Goal: Information Seeking & Learning: Learn about a topic

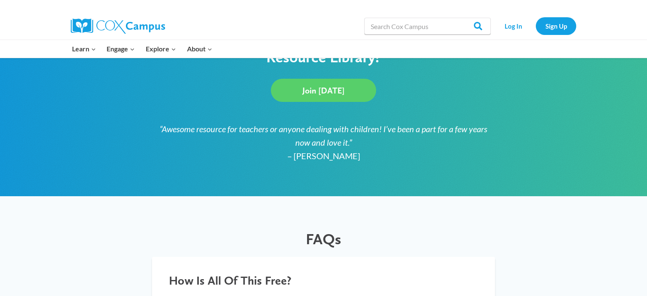
scroll to position [578, 0]
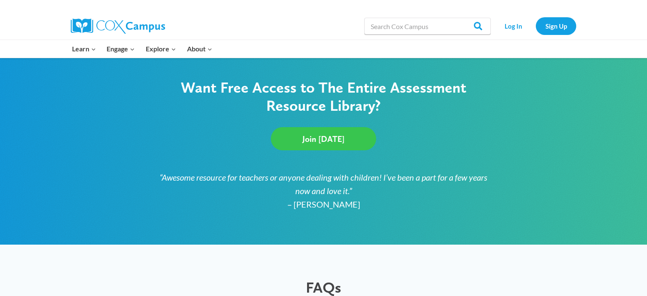
click at [312, 136] on span "Join Today" at bounding box center [323, 139] width 42 height 10
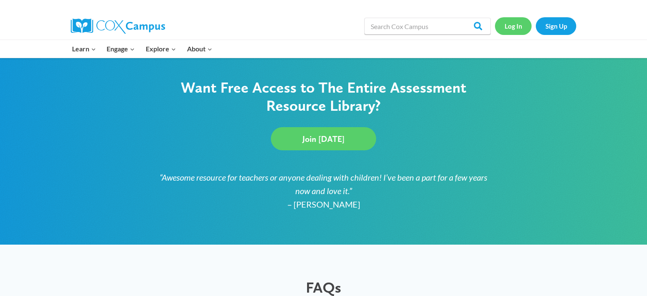
click at [519, 21] on link "Log In" at bounding box center [513, 25] width 37 height 17
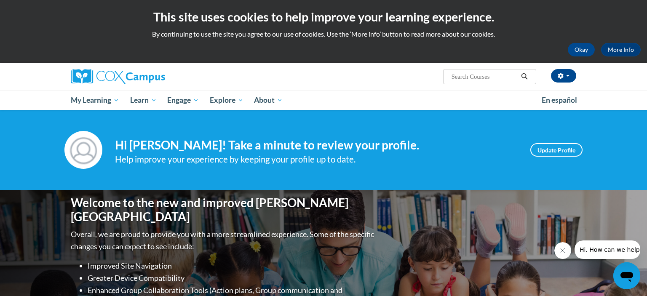
click at [493, 75] on input "Search..." at bounding box center [484, 77] width 67 height 10
click at [478, 80] on input "Search..." at bounding box center [484, 77] width 67 height 10
type input "p"
type input "assessment"
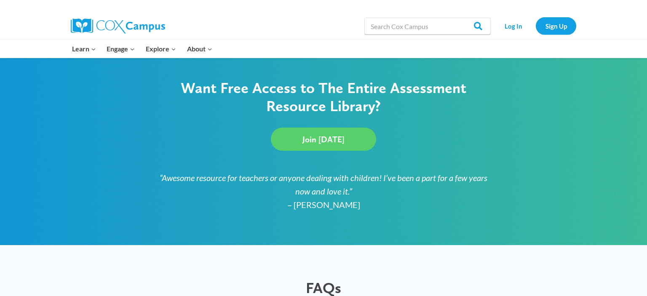
scroll to position [444, 0]
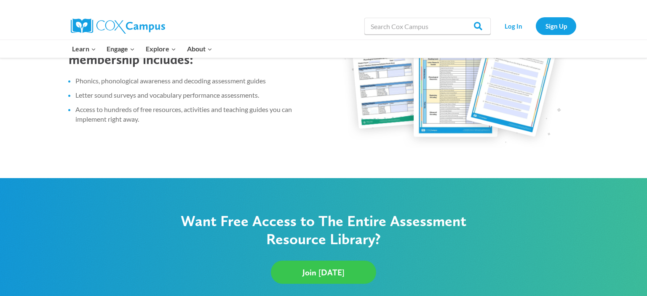
click at [313, 269] on span "Join [DATE]" at bounding box center [323, 272] width 42 height 10
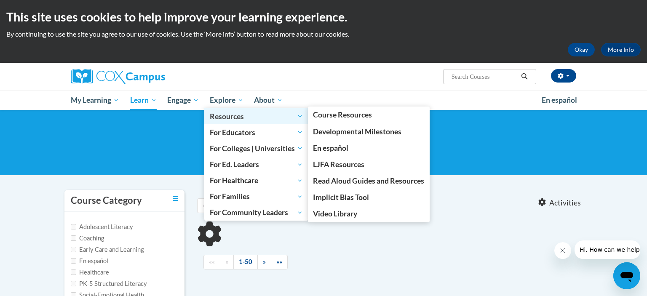
type input "assessment"
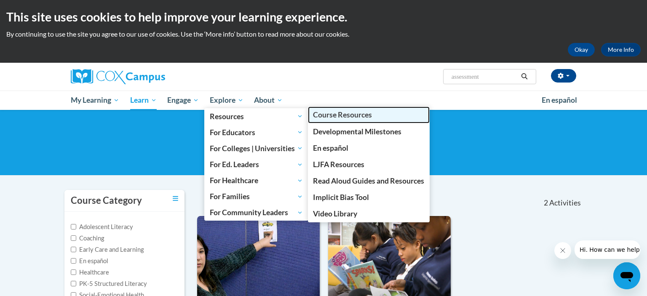
click at [333, 117] on span "Course Resources" at bounding box center [342, 114] width 59 height 9
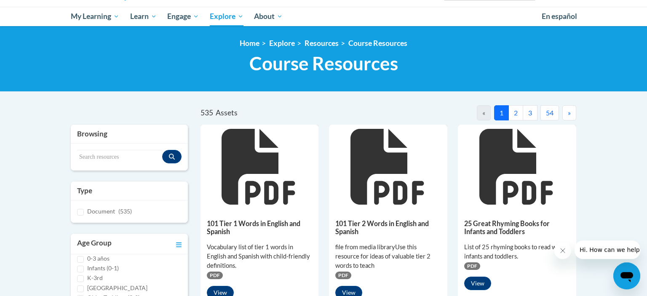
scroll to position [83, 0]
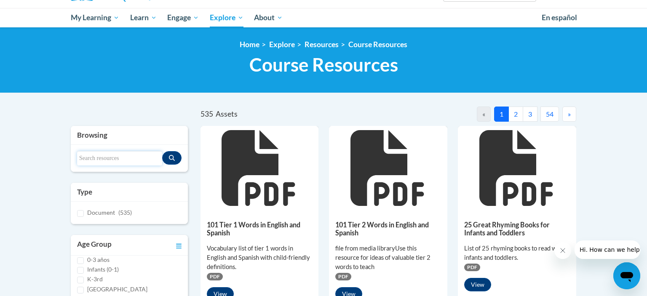
click at [129, 160] on input "Search resources" at bounding box center [119, 158] width 85 height 14
type input "assessment"
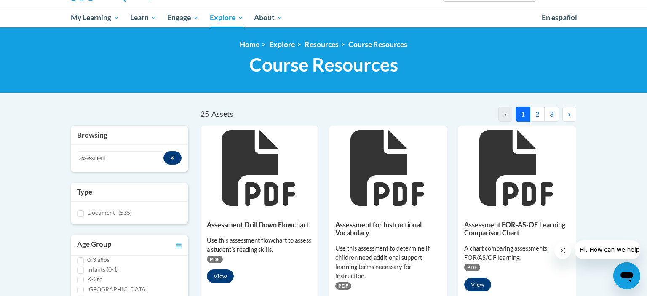
click at [124, 212] on span "(535)" at bounding box center [124, 212] width 13 height 7
click at [84, 212] on input "Document (535)" at bounding box center [80, 213] width 7 height 7
checkbox input "true"
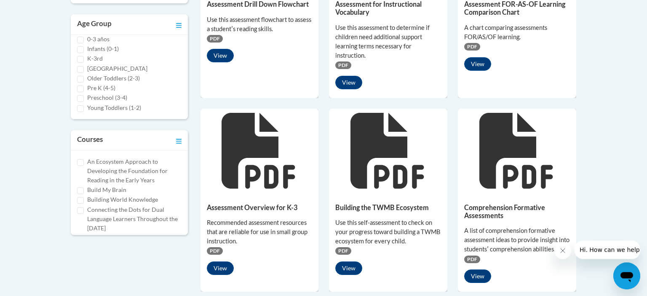
scroll to position [305, 0]
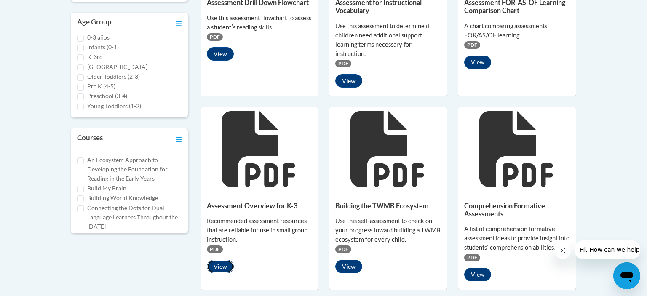
click at [223, 267] on button "View" at bounding box center [220, 266] width 27 height 13
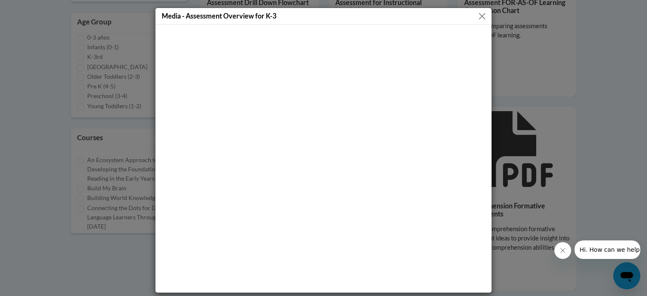
click at [481, 14] on button "Close" at bounding box center [482, 16] width 11 height 11
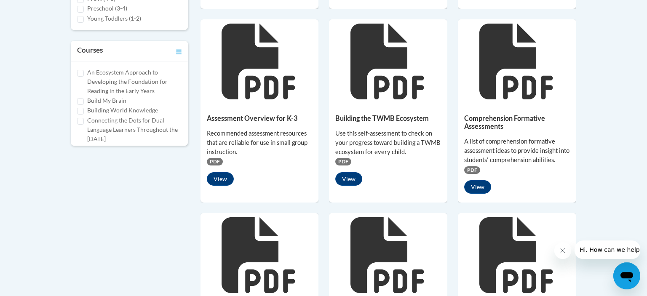
scroll to position [217, 0]
